Goal: Navigation & Orientation: Find specific page/section

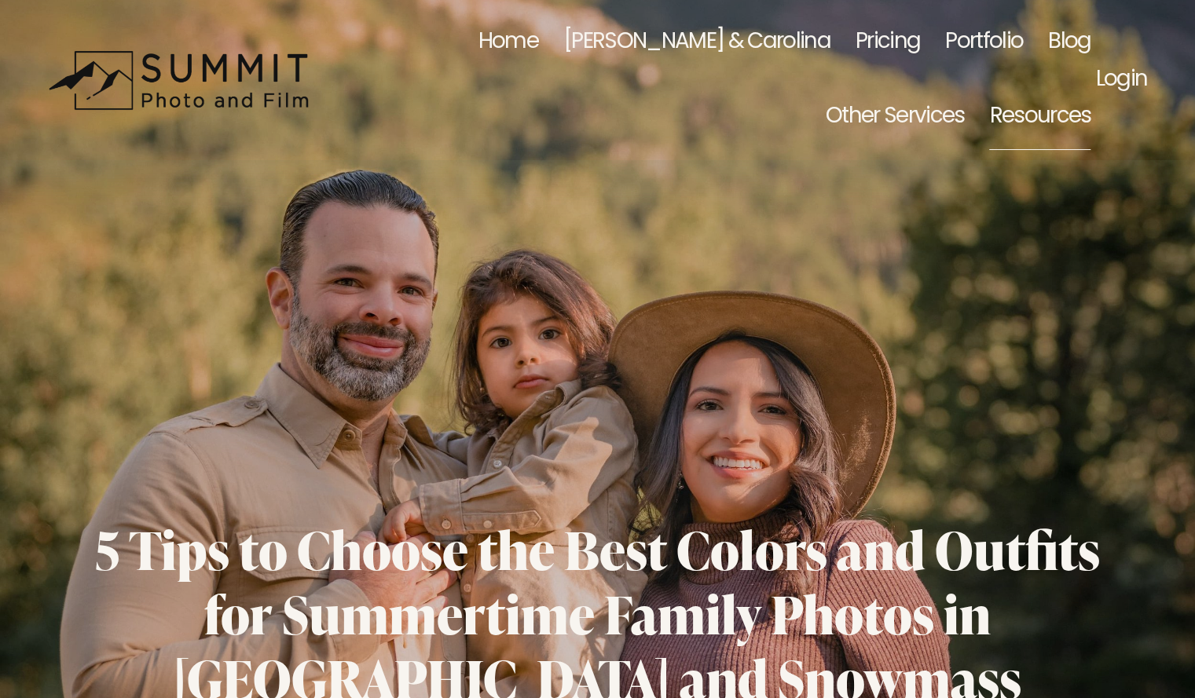
click at [595, 46] on link "[PERSON_NAME] & Carolina" at bounding box center [696, 43] width 267 height 74
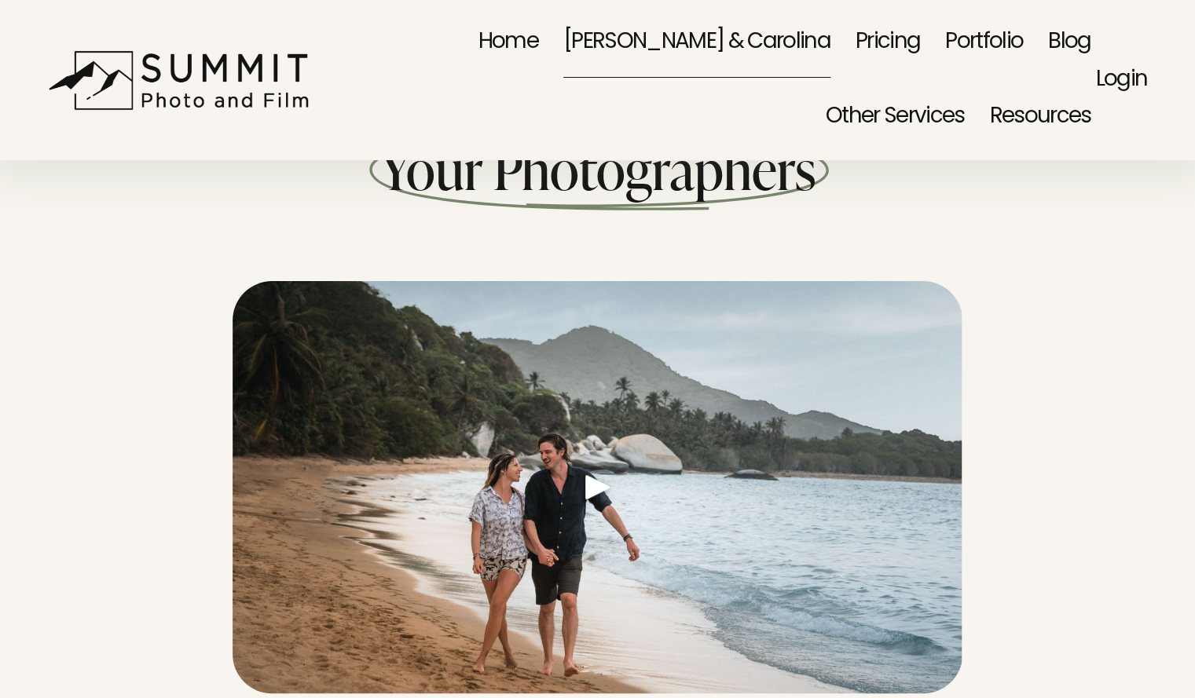
click at [945, 53] on link "Portfolio" at bounding box center [984, 43] width 78 height 74
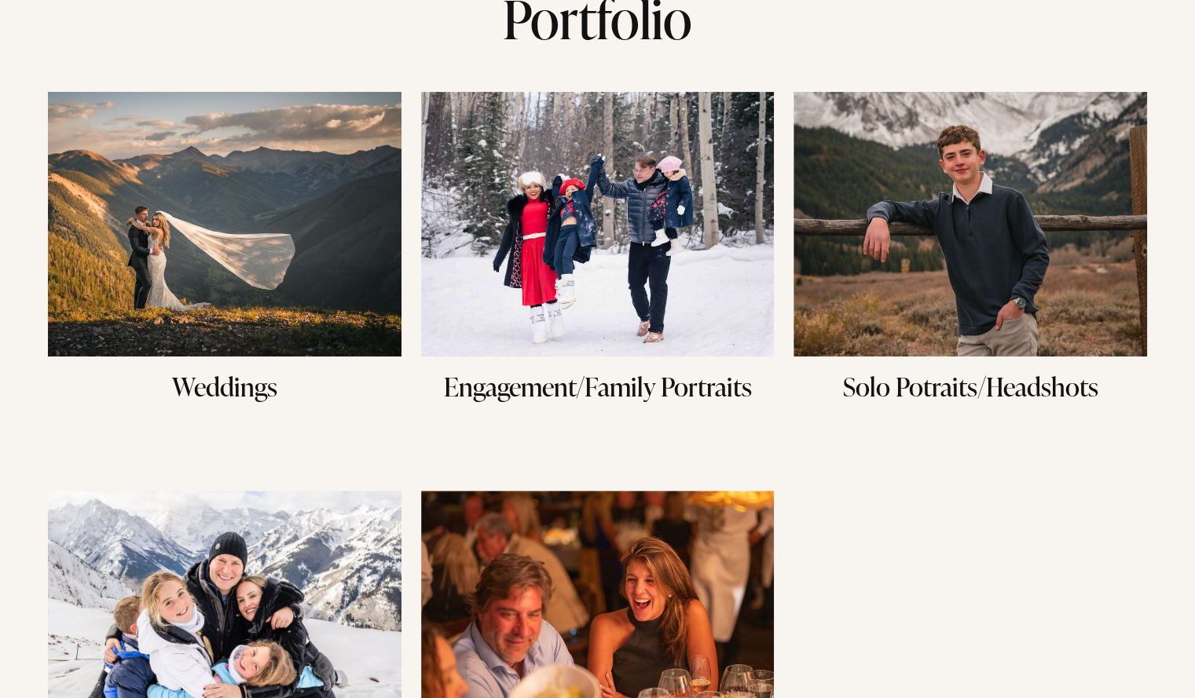
scroll to position [178, 0]
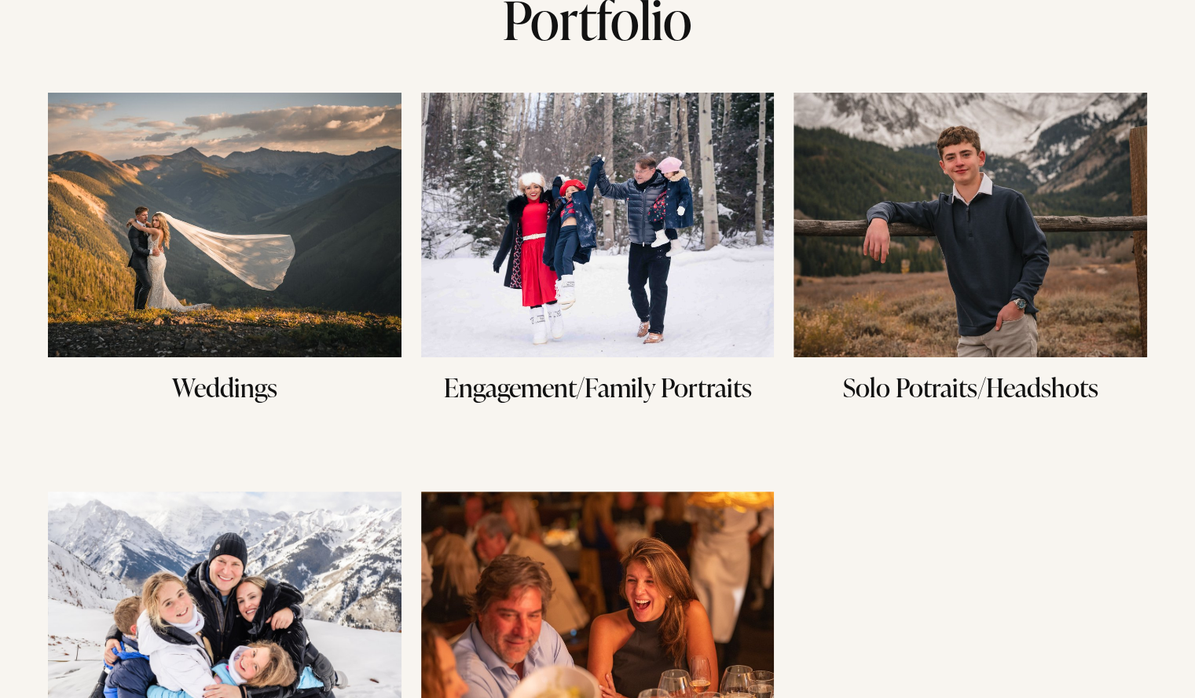
click at [243, 262] on img at bounding box center [224, 225] width 353 height 265
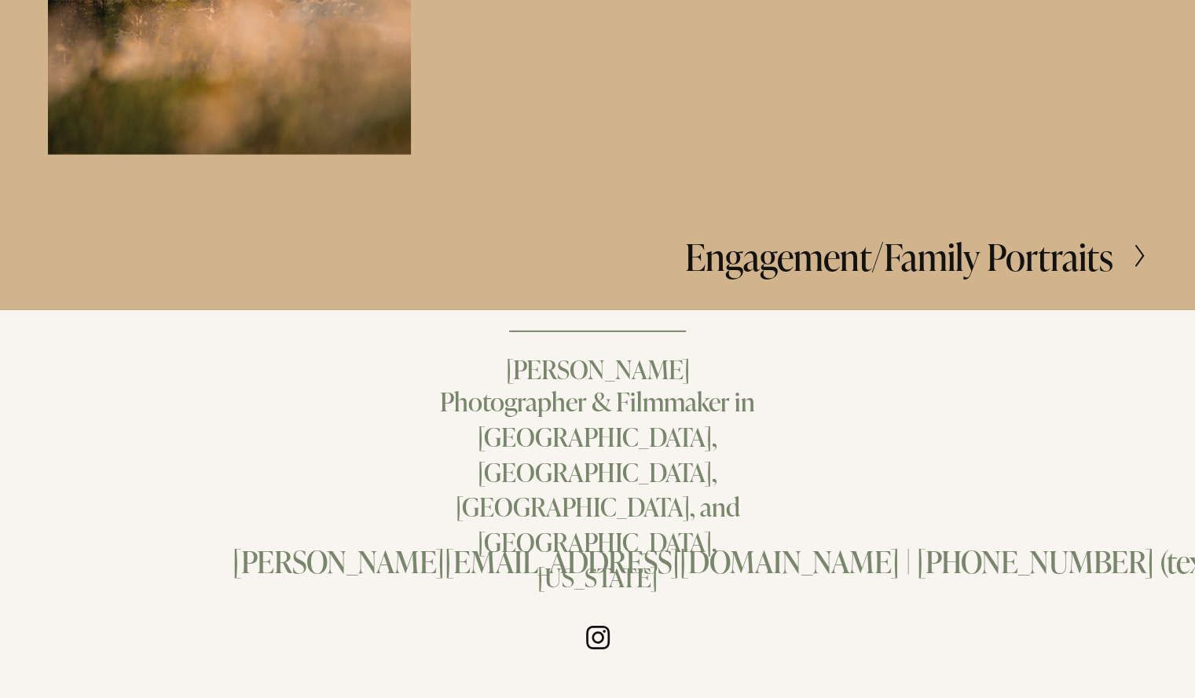
scroll to position [2915, 0]
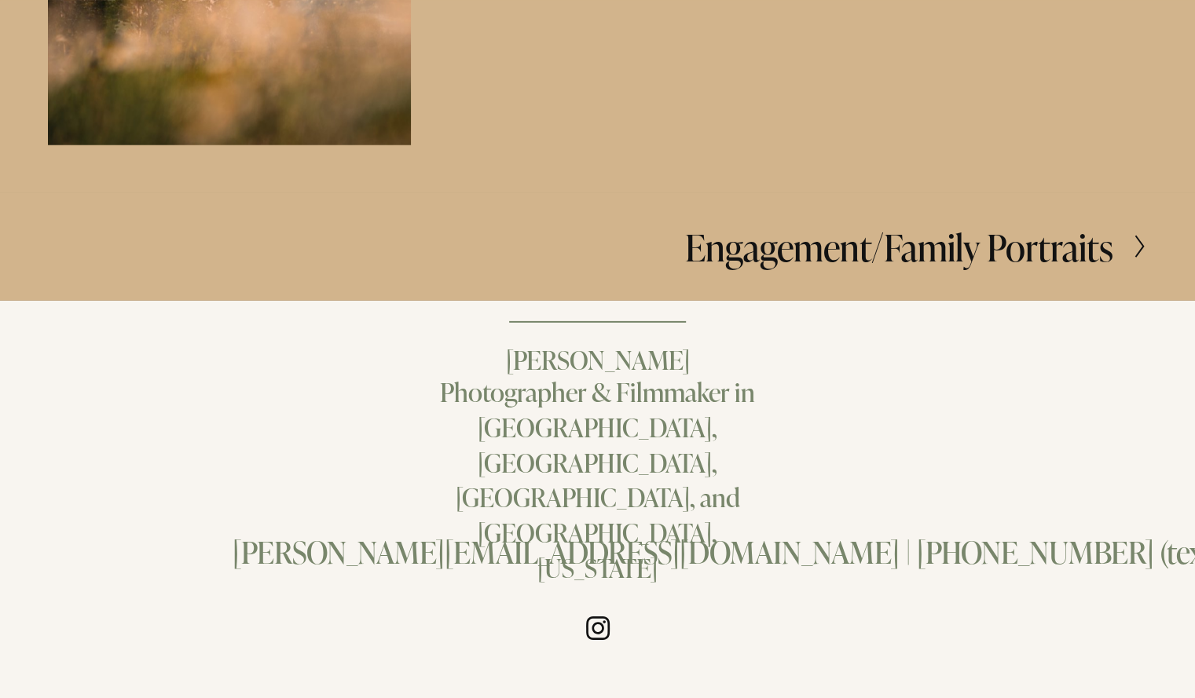
click at [1106, 258] on h2 "Engagement/Family Portraits" at bounding box center [899, 247] width 428 height 36
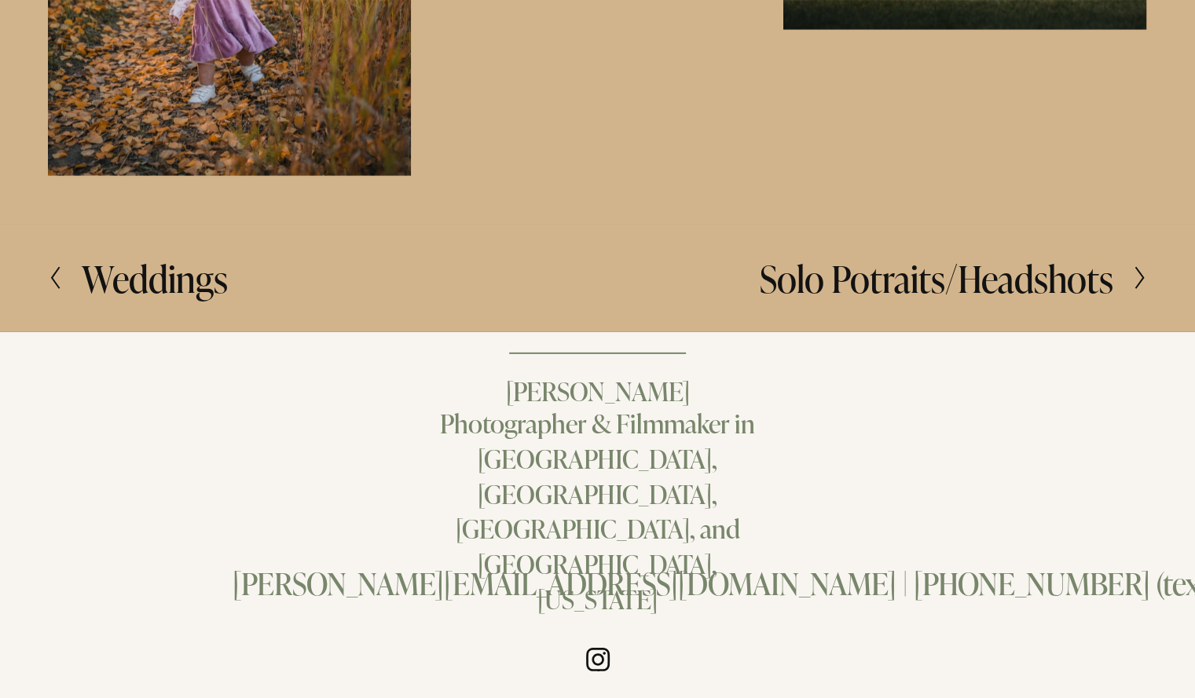
scroll to position [2758, 0]
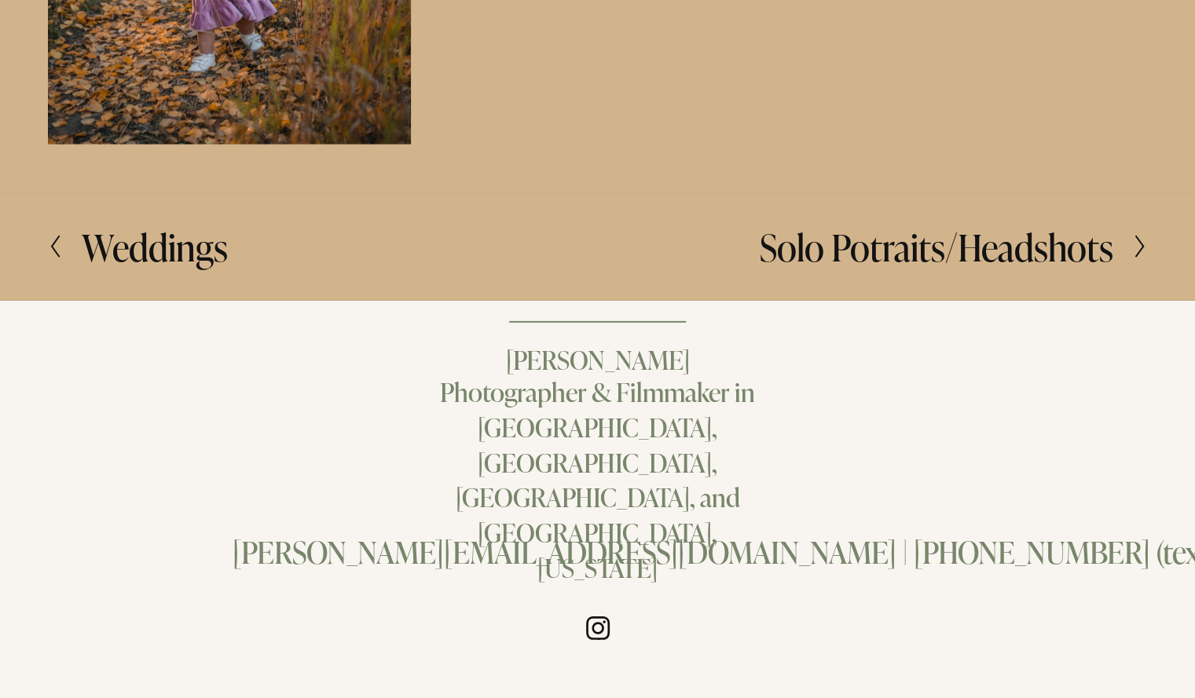
click at [1113, 250] on div at bounding box center [1130, 246] width 34 height 25
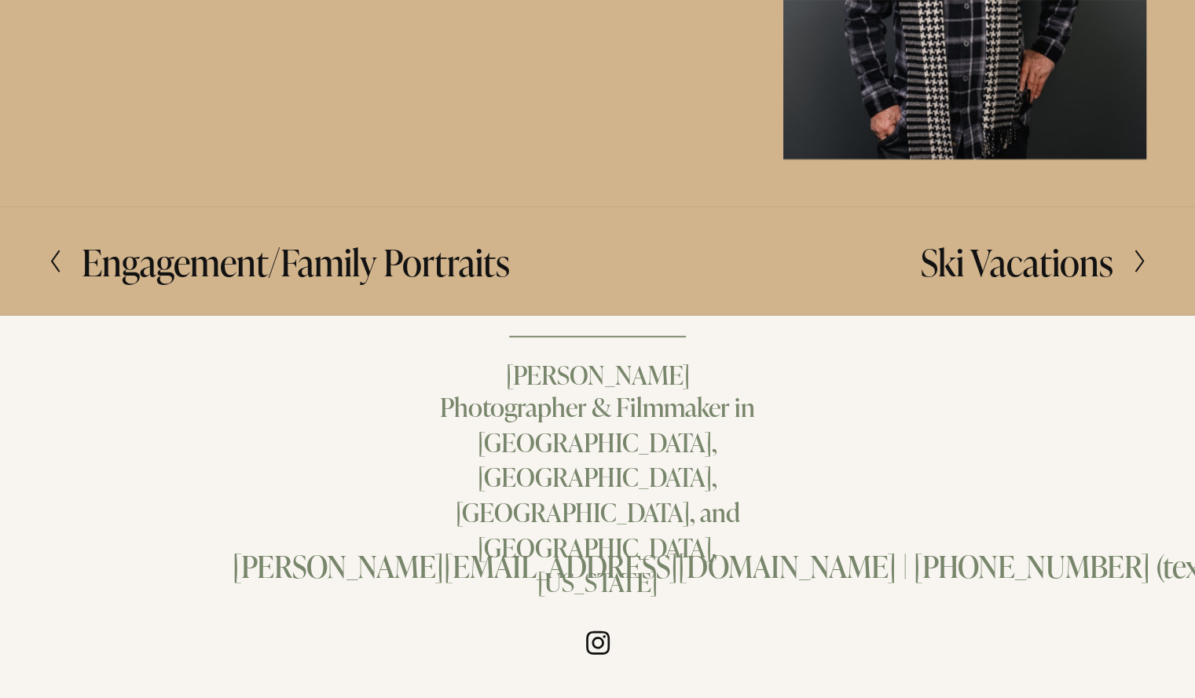
scroll to position [2267, 0]
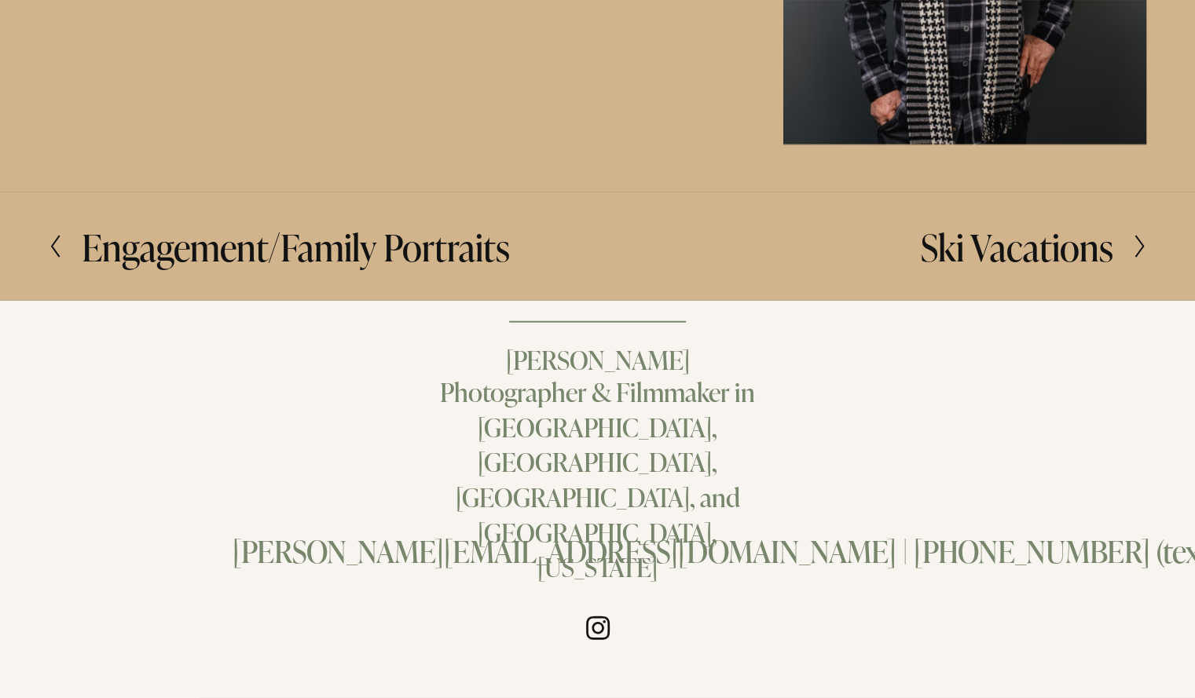
click at [1129, 243] on div at bounding box center [1130, 246] width 34 height 25
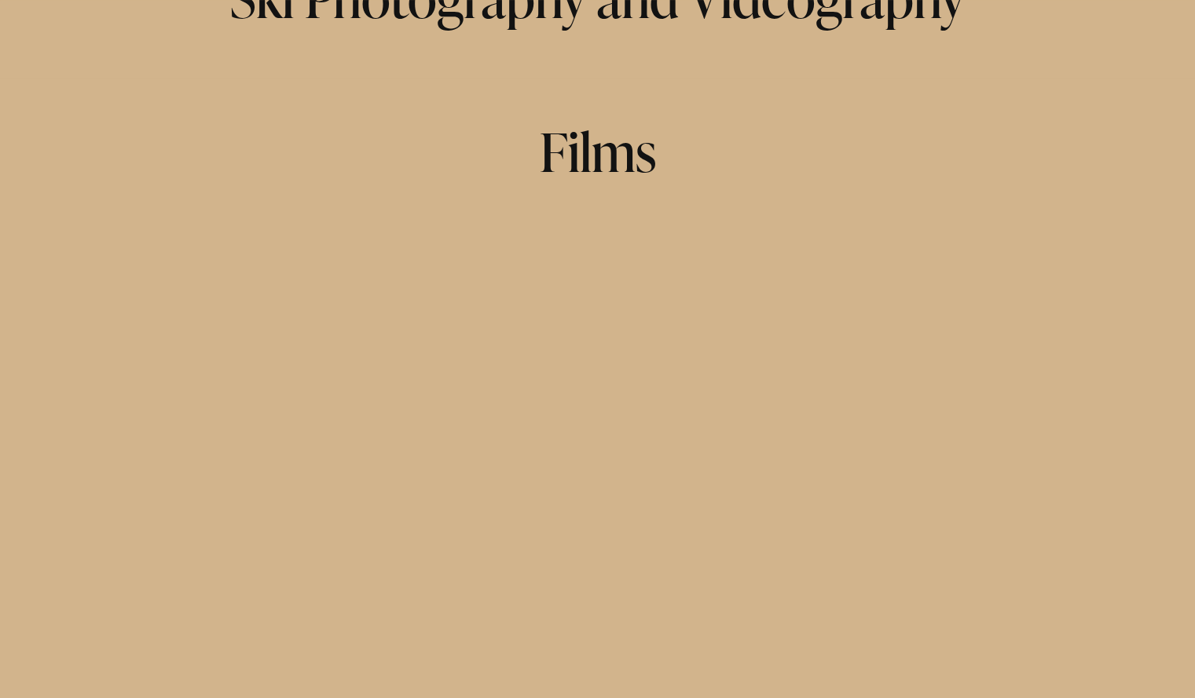
scroll to position [156, 0]
